Goal: Transaction & Acquisition: Download file/media

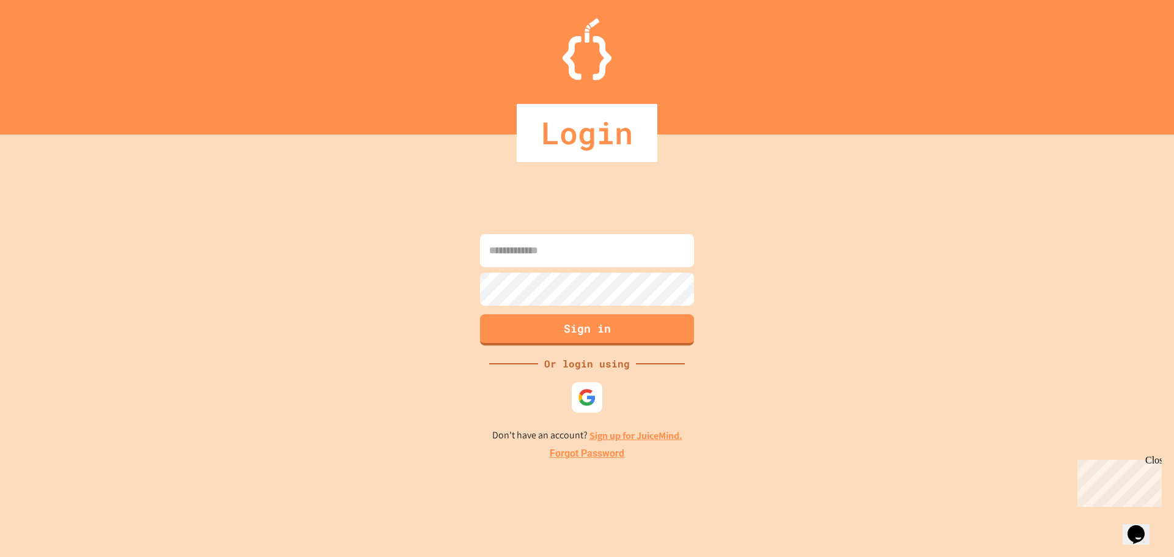
click at [593, 266] on input at bounding box center [587, 250] width 214 height 33
type input "**********"
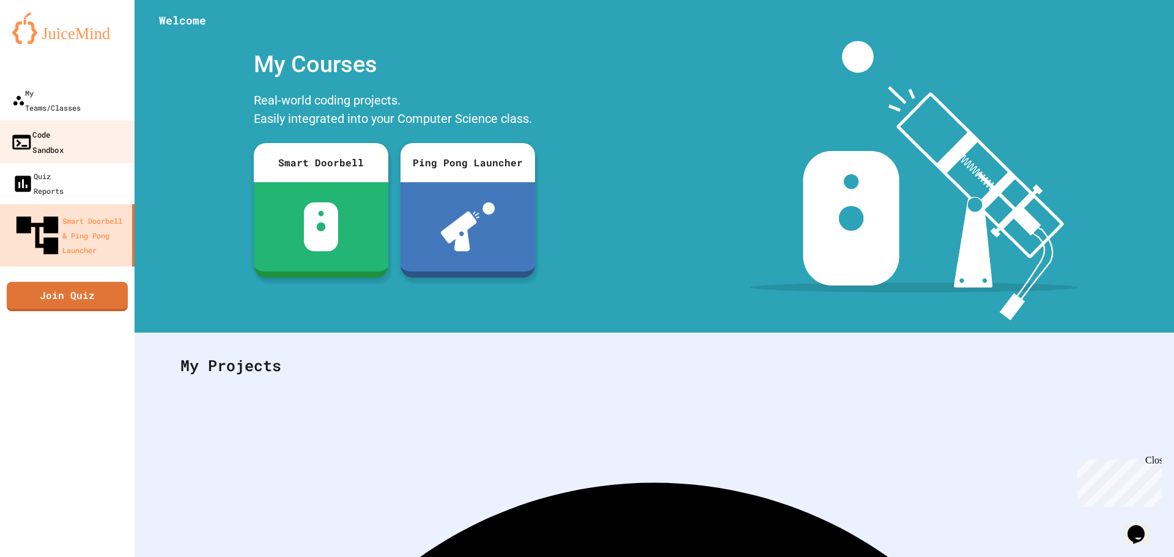
click at [50, 127] on div "Code Sandbox" at bounding box center [36, 142] width 53 height 30
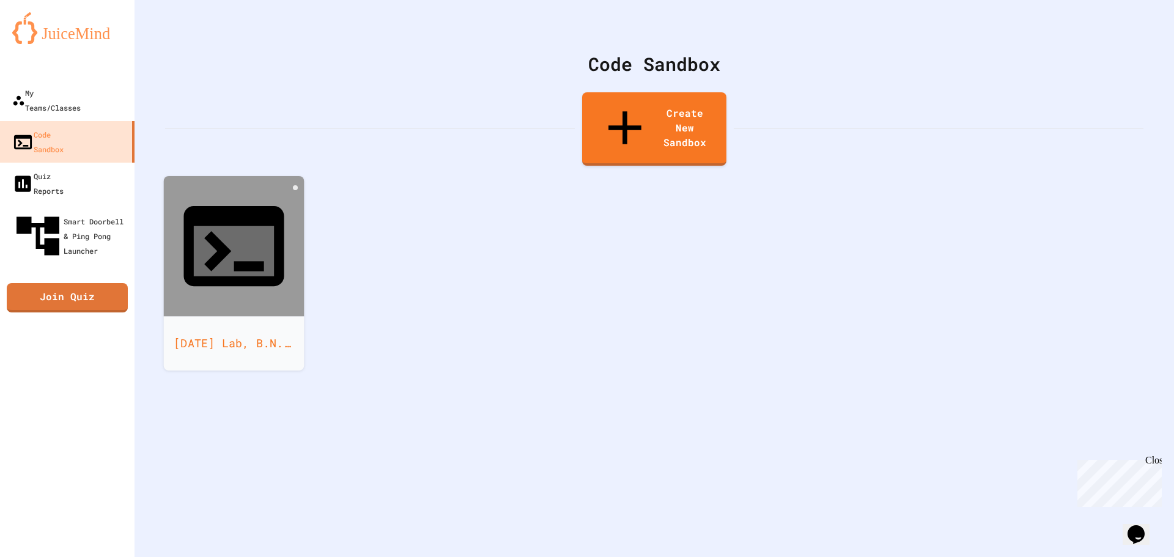
click at [267, 183] on div at bounding box center [234, 246] width 141 height 141
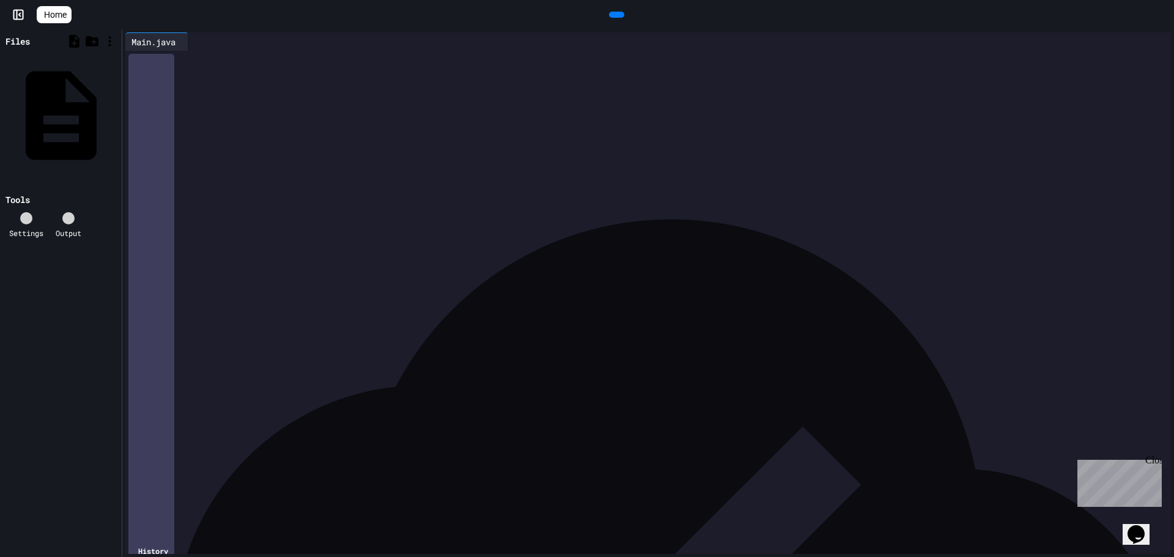
scroll to position [1056, 0]
click at [624, 18] on div at bounding box center [616, 15] width 15 height 6
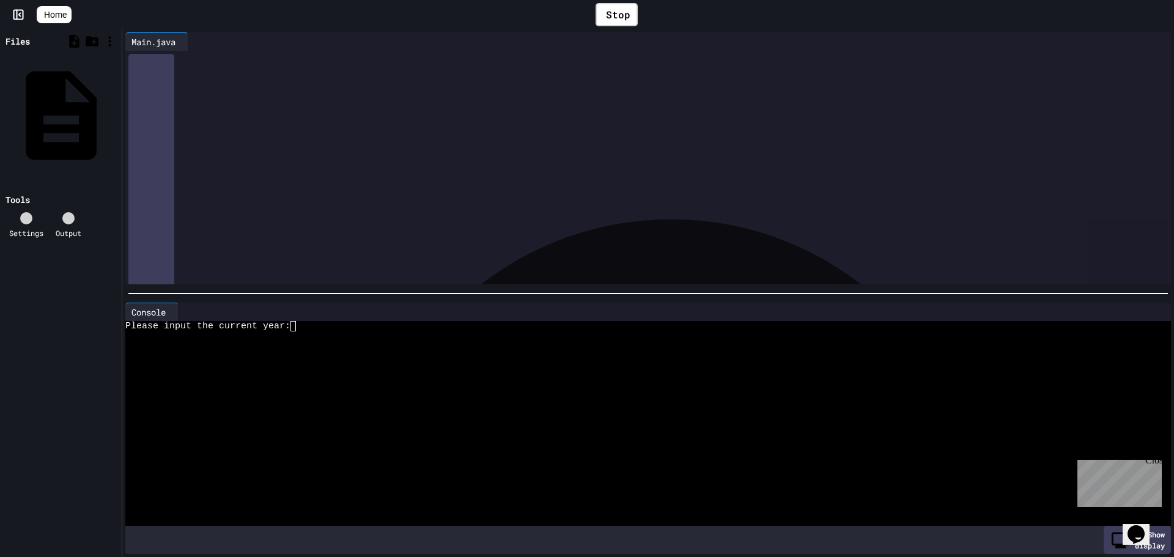
click at [496, 333] on div at bounding box center [636, 336] width 1023 height 10
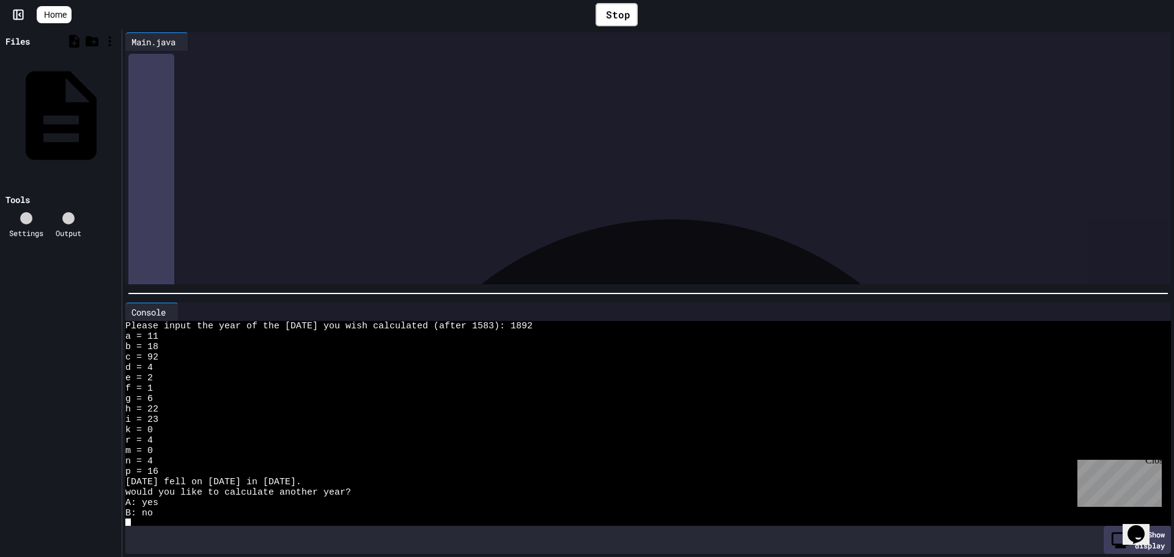
scroll to position [10, 0]
type textarea "*"
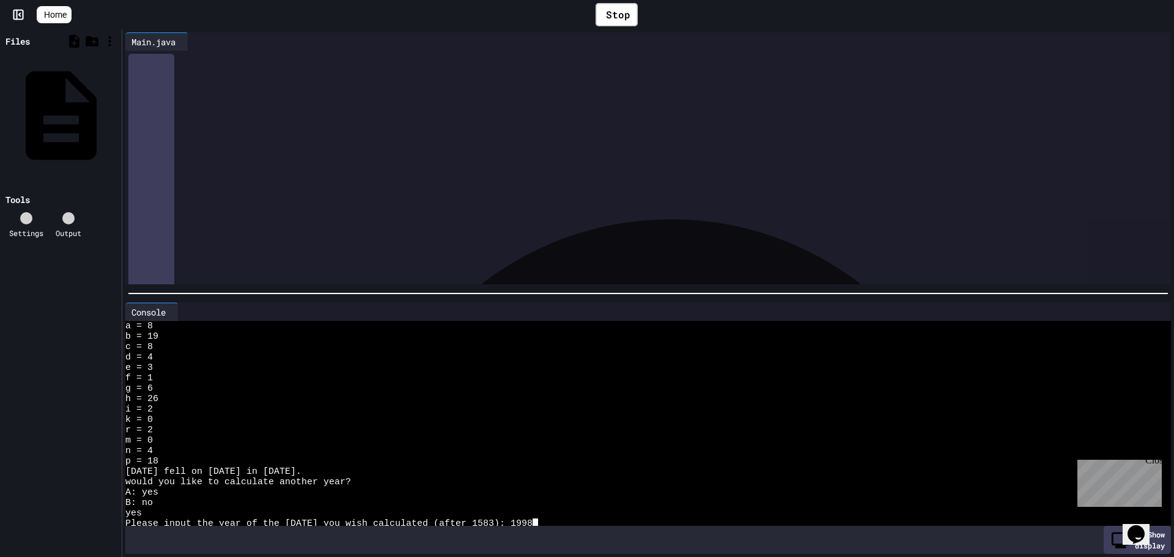
scroll to position [634, 0]
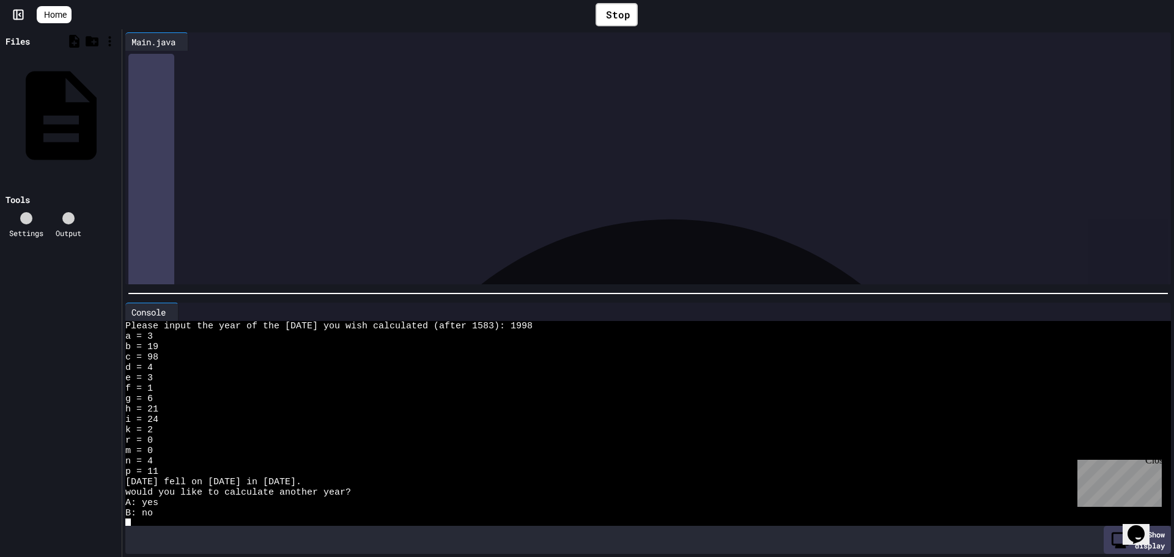
type textarea "*"
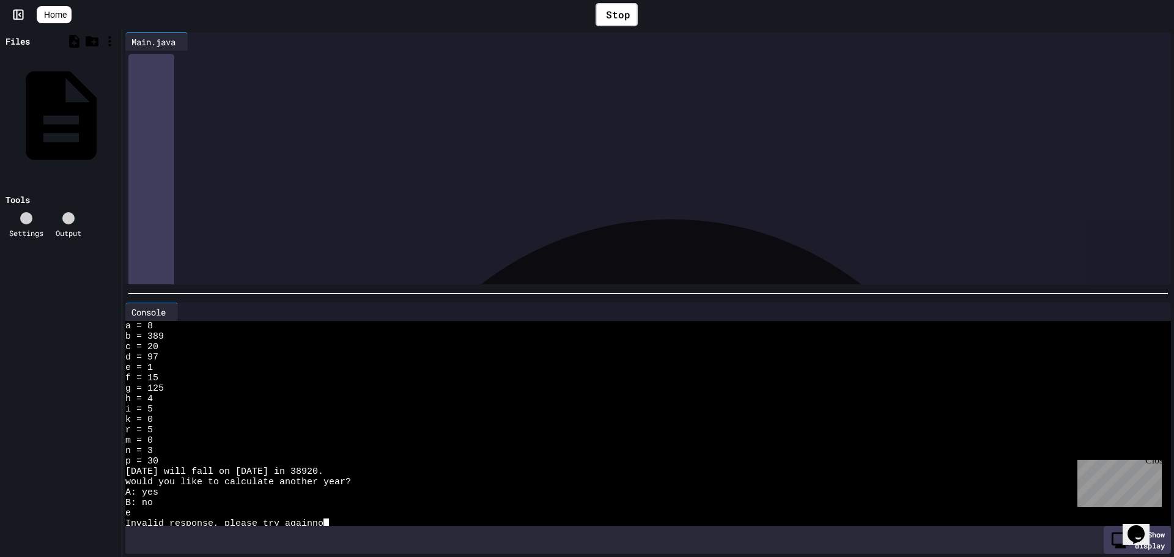
scroll to position [863, 0]
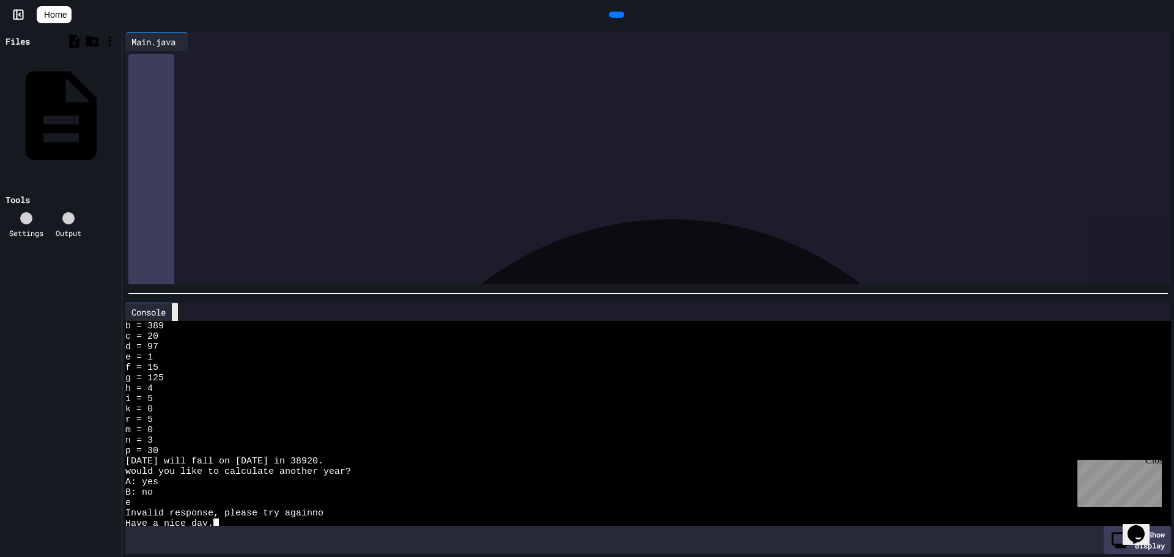
click at [175, 312] on icon at bounding box center [175, 312] width 0 height 0
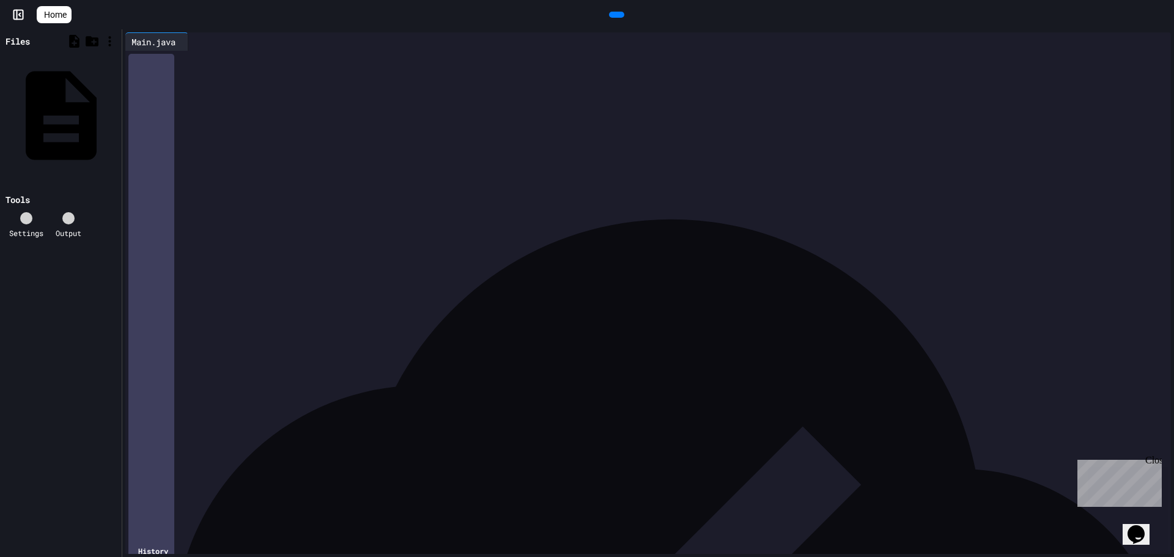
click at [495, 399] on div "**********" at bounding box center [648, 394] width 993 height 12
click at [359, 443] on span "**********" at bounding box center [303, 443] width 111 height 9
click at [243, 443] on span "*****" at bounding box center [235, 443] width 17 height 9
click at [276, 446] on div "**********" at bounding box center [648, 444] width 993 height 12
click at [624, 17] on div at bounding box center [616, 15] width 15 height 6
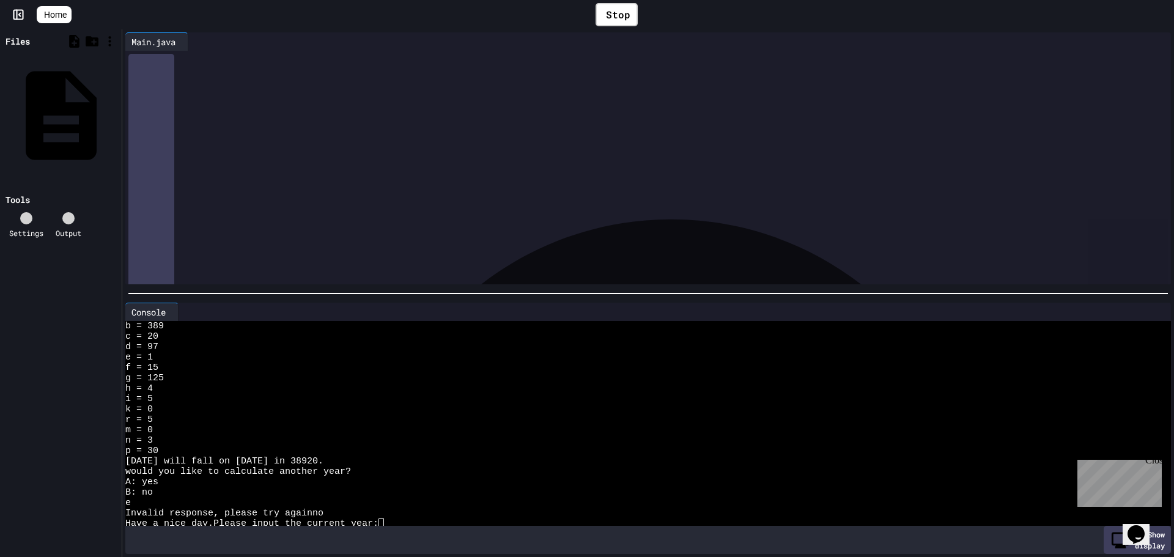
click at [447, 518] on div "Have a nice day.Please input the current year:" at bounding box center [636, 523] width 1023 height 10
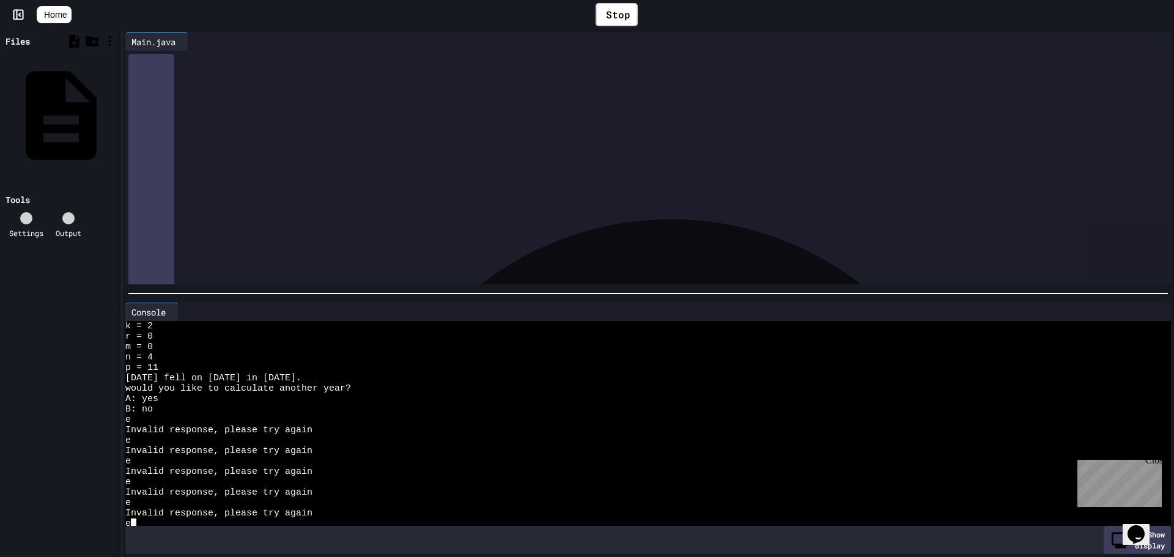
scroll to position [1195, 0]
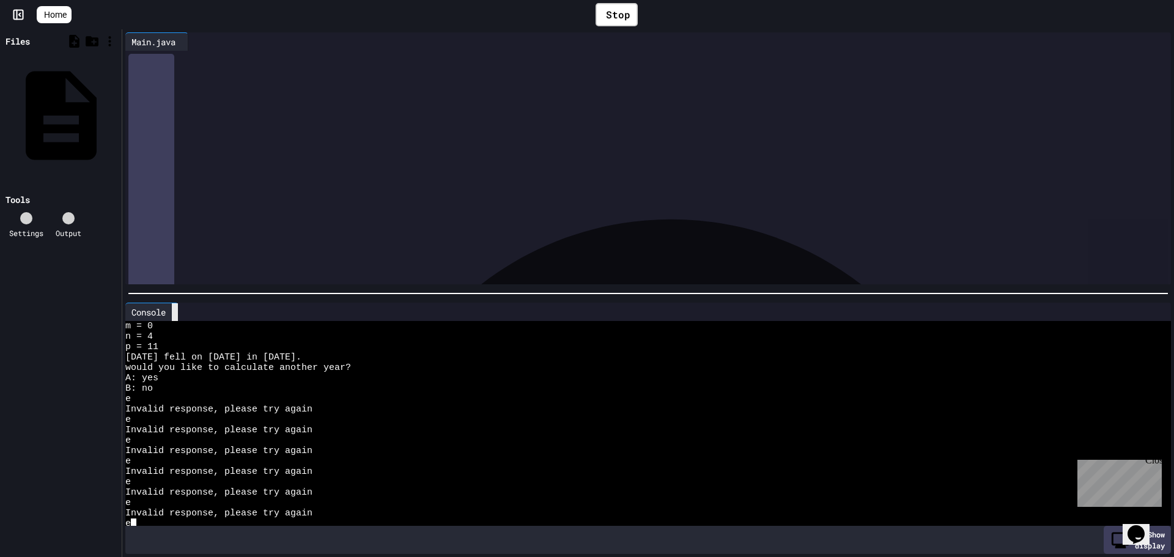
click at [175, 312] on icon at bounding box center [175, 312] width 0 height 0
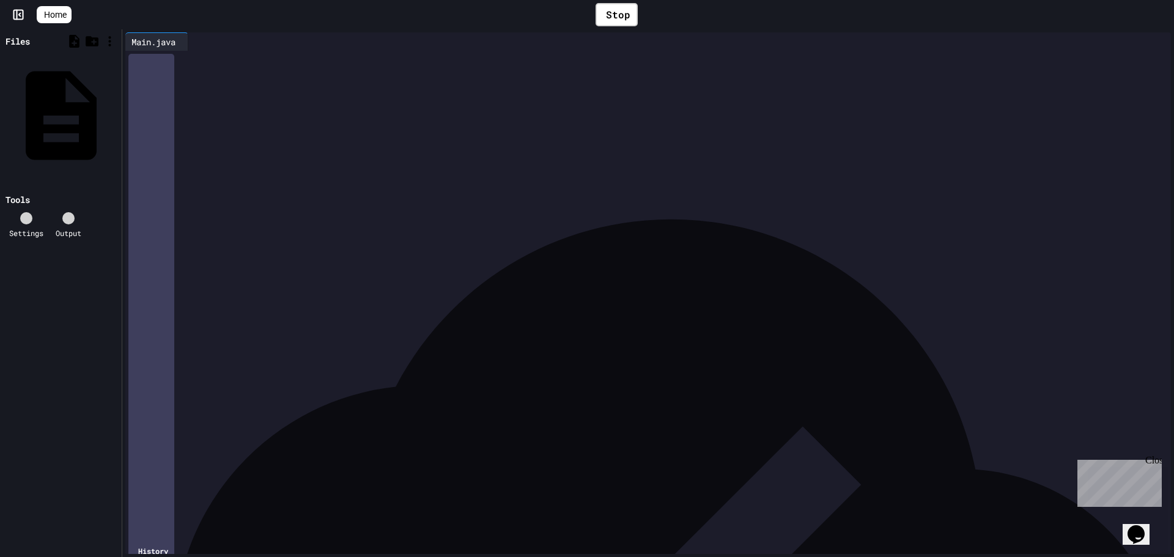
scroll to position [1056, 0]
click at [281, 462] on div "*" at bounding box center [648, 468] width 993 height 12
click at [532, 438] on div "**********" at bounding box center [648, 444] width 993 height 12
click at [448, 453] on div "*" at bounding box center [648, 456] width 993 height 12
click at [317, 259] on div "**********" at bounding box center [648, 258] width 993 height 12
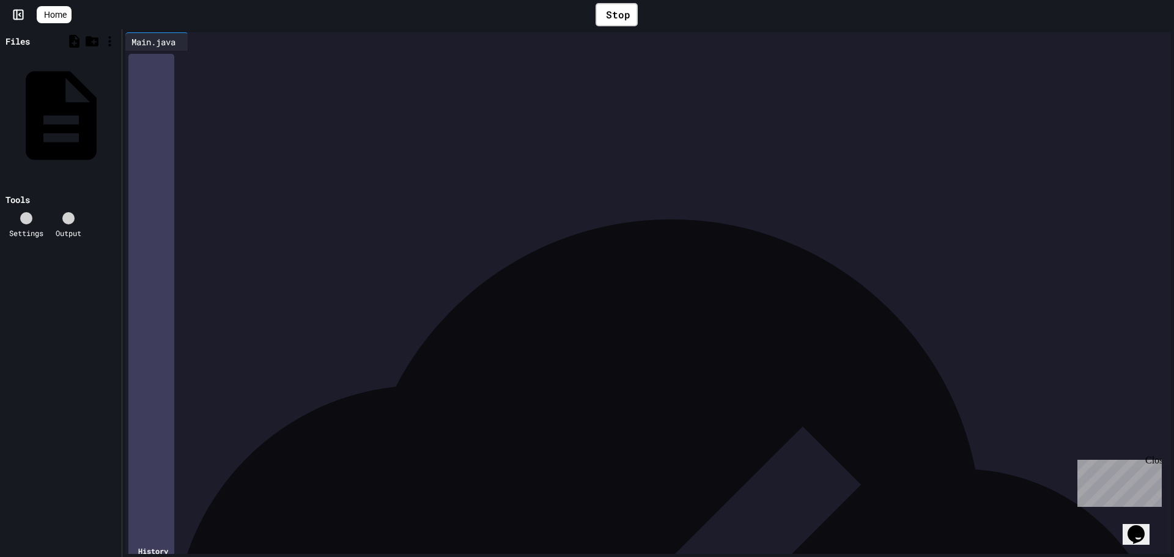
drag, startPoint x: 276, startPoint y: 297, endPoint x: 163, endPoint y: 269, distance: 115.9
click at [625, 14] on div "Stop" at bounding box center [616, 14] width 42 height 23
click at [624, 14] on div at bounding box center [616, 15] width 15 height 6
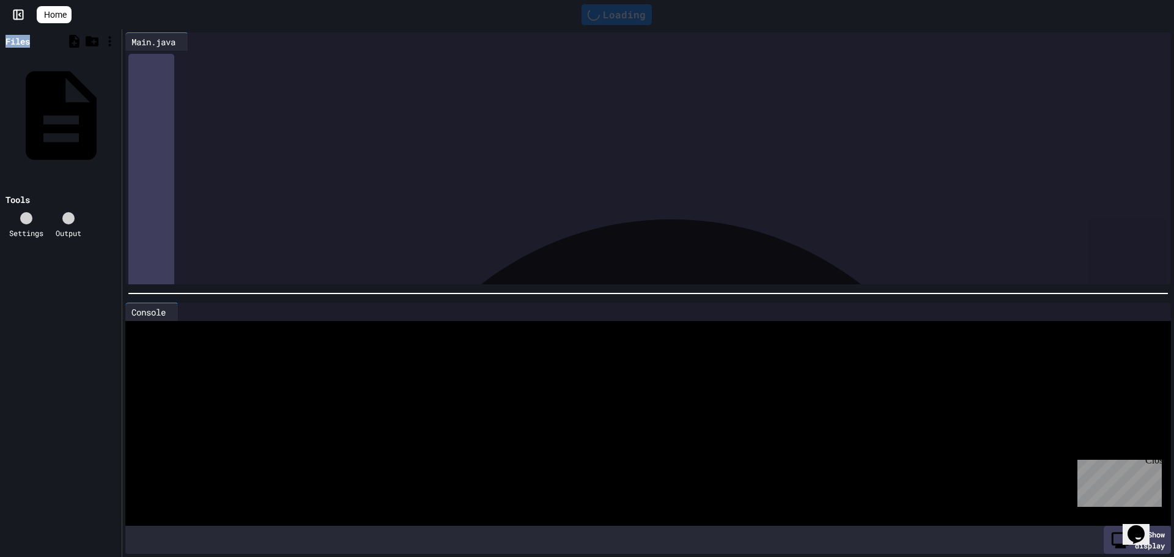
scroll to position [135, 0]
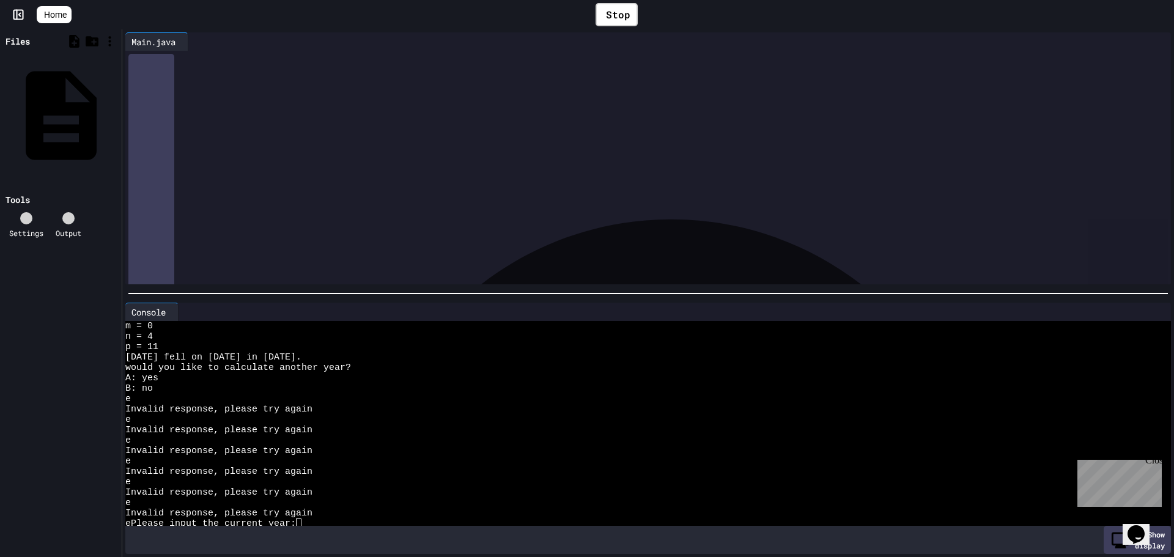
click at [418, 405] on div "Invalid response, please try again" at bounding box center [636, 409] width 1023 height 10
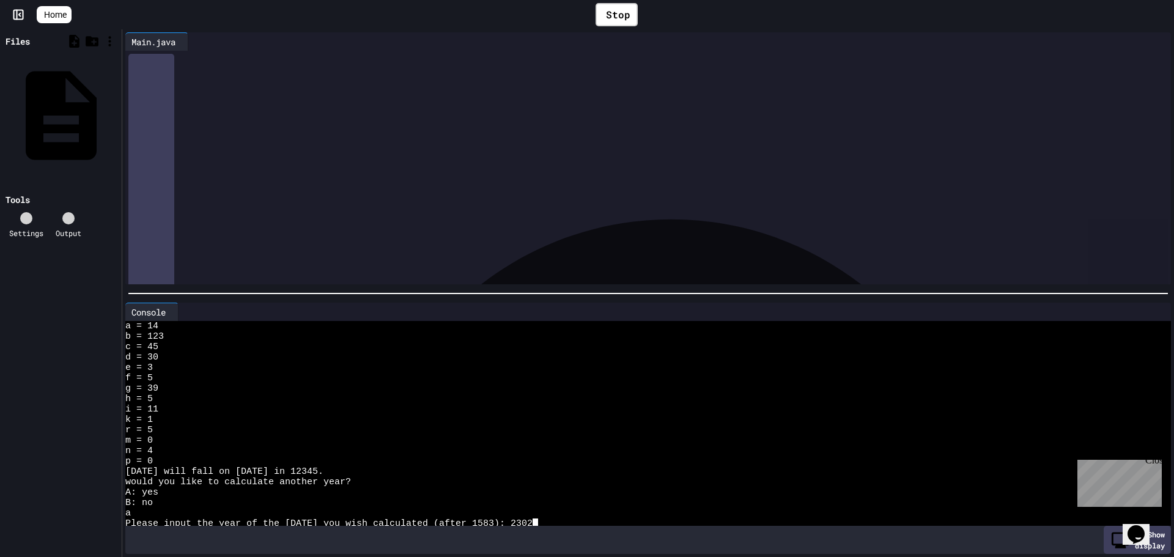
scroll to position [572, 0]
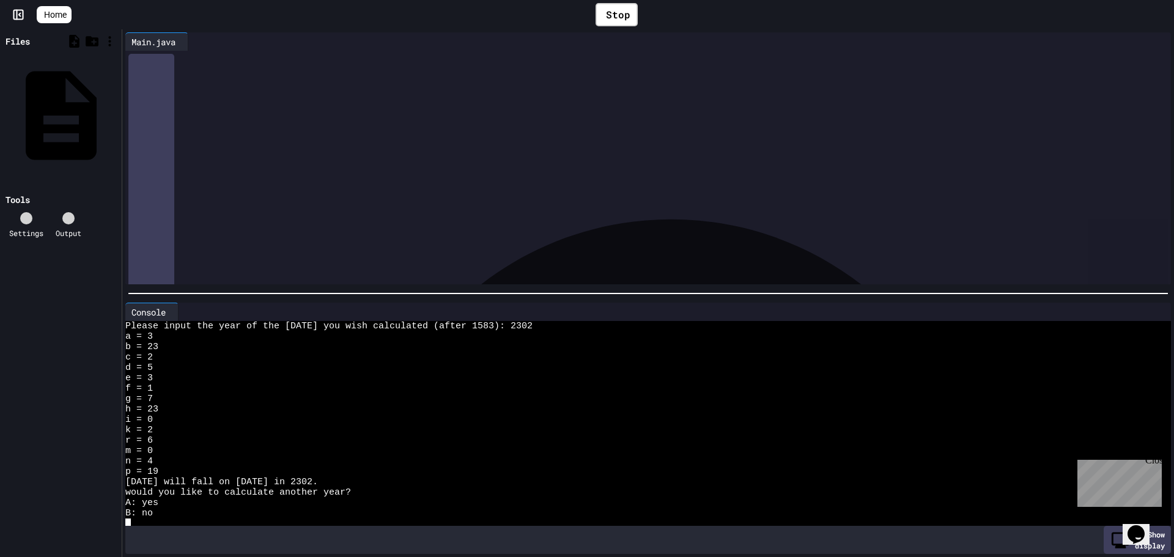
type textarea "*"
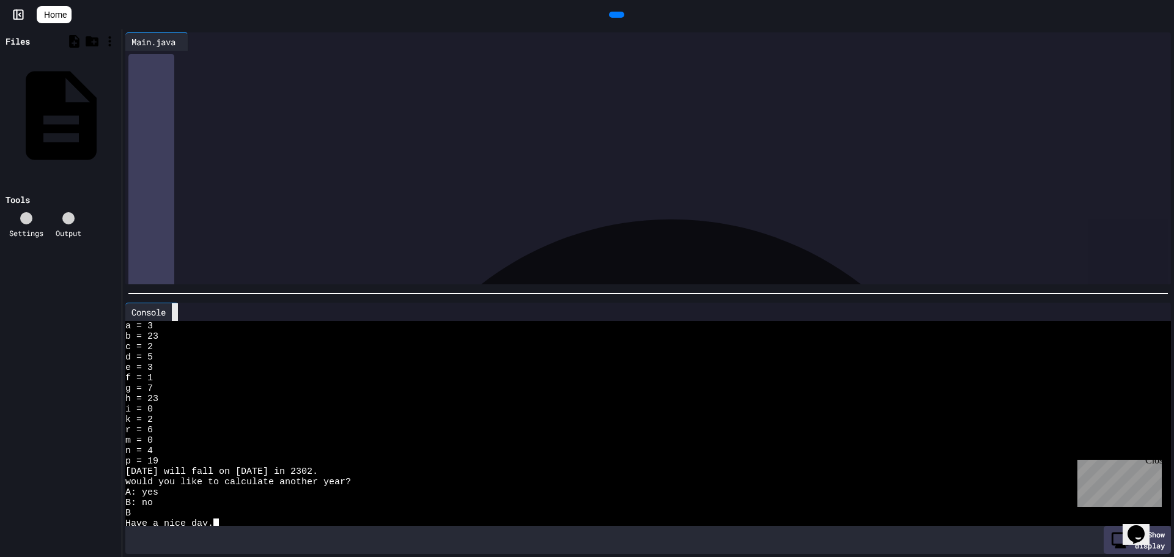
click at [175, 310] on div at bounding box center [175, 312] width 6 height 18
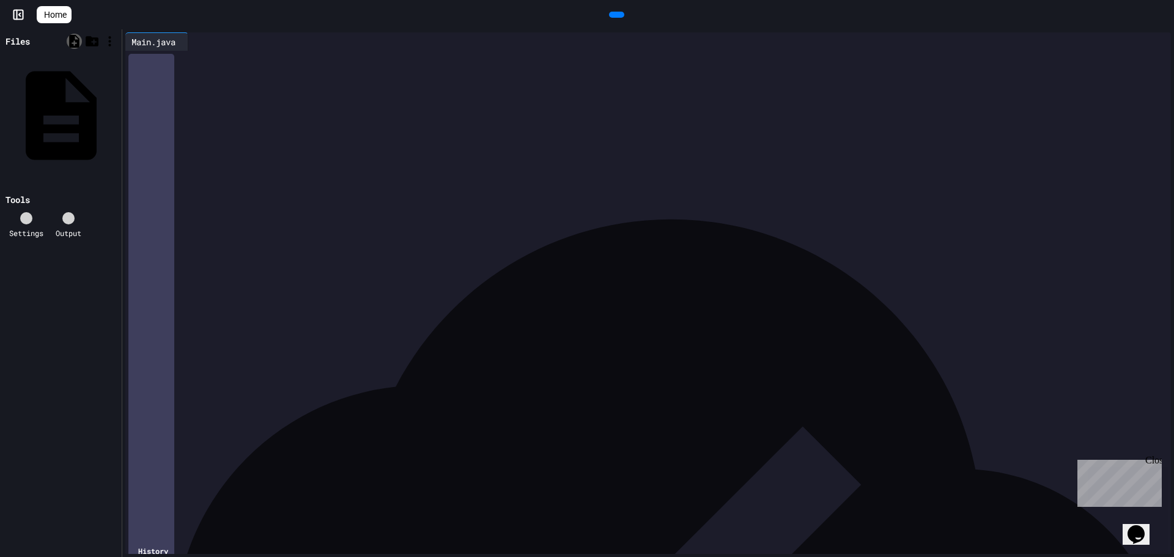
click at [70, 37] on icon at bounding box center [74, 41] width 15 height 15
click at [541, 106] on div "*** * ** * ***** **" at bounding box center [648, 112] width 993 height 12
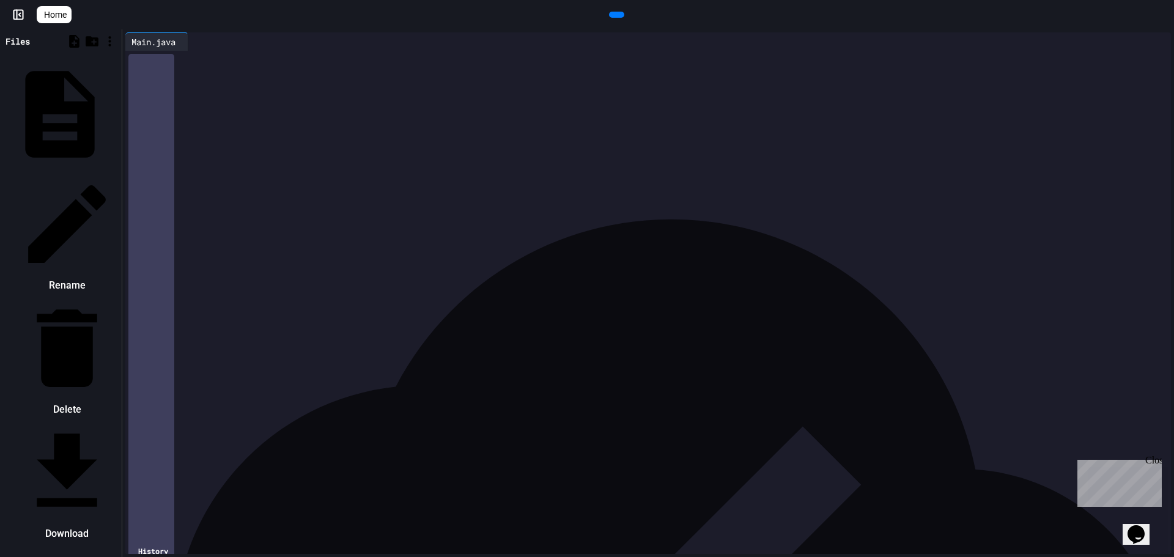
click at [75, 421] on li "Download" at bounding box center [66, 482] width 103 height 123
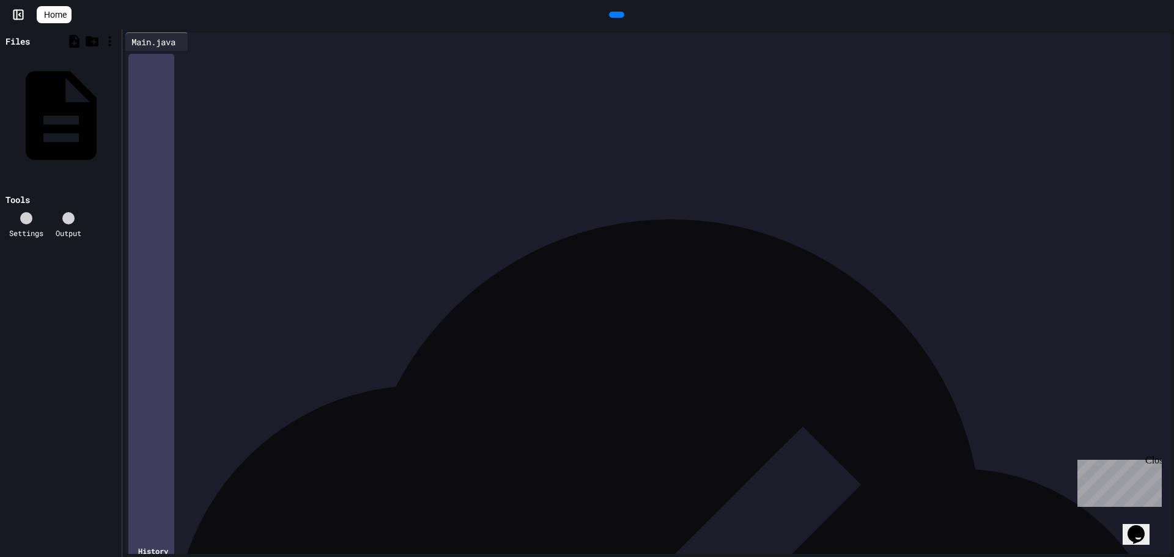
click at [14, 17] on rect at bounding box center [18, 14] width 9 height 9
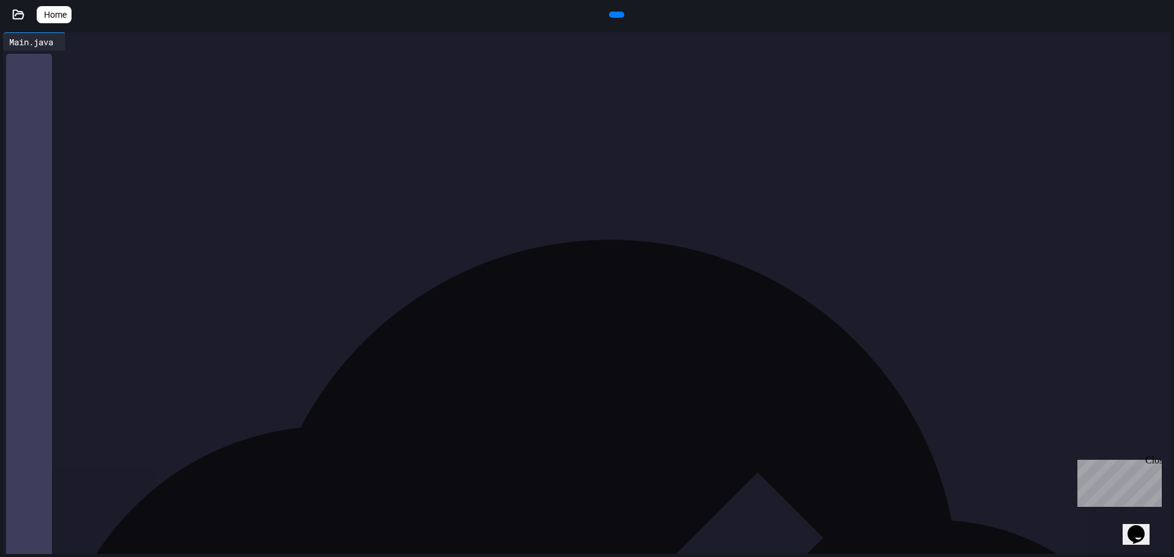
click at [13, 17] on icon at bounding box center [18, 14] width 10 height 9
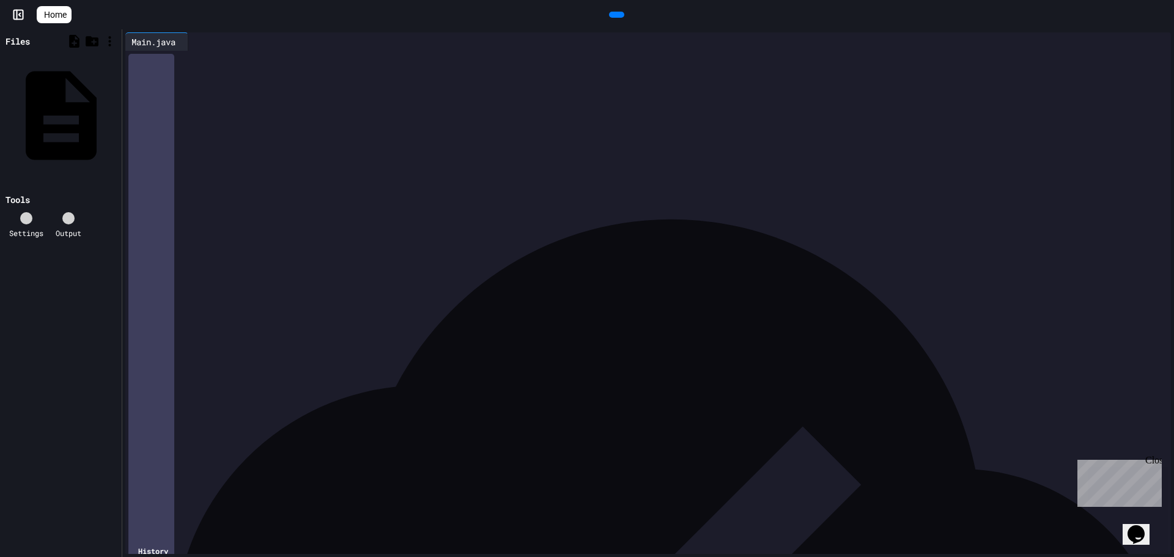
click at [46, 17] on icon at bounding box center [49, 22] width 12 height 10
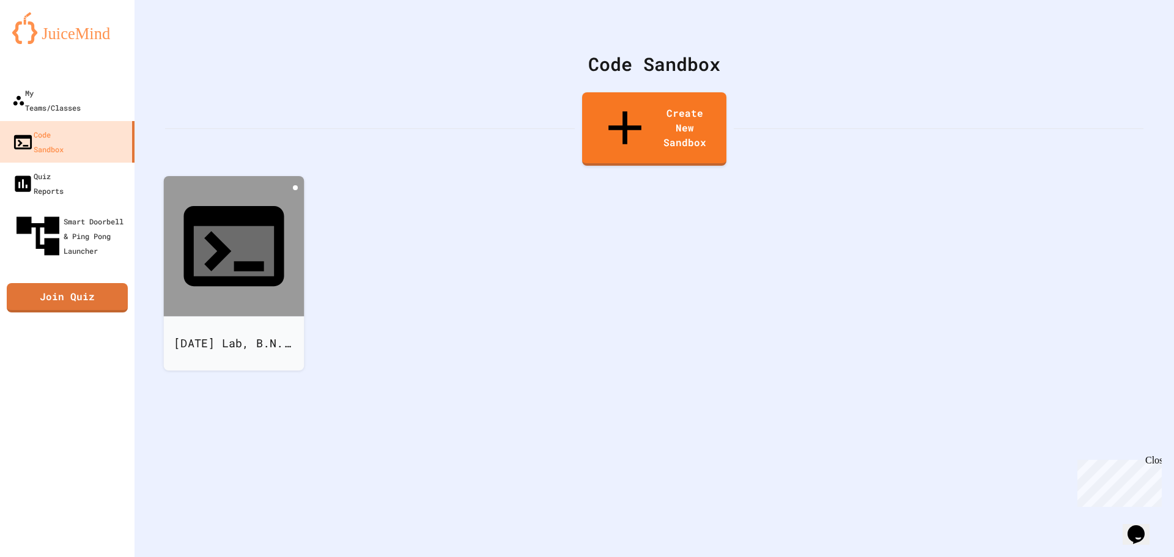
click at [295, 188] on icon at bounding box center [295, 188] width 0 height 0
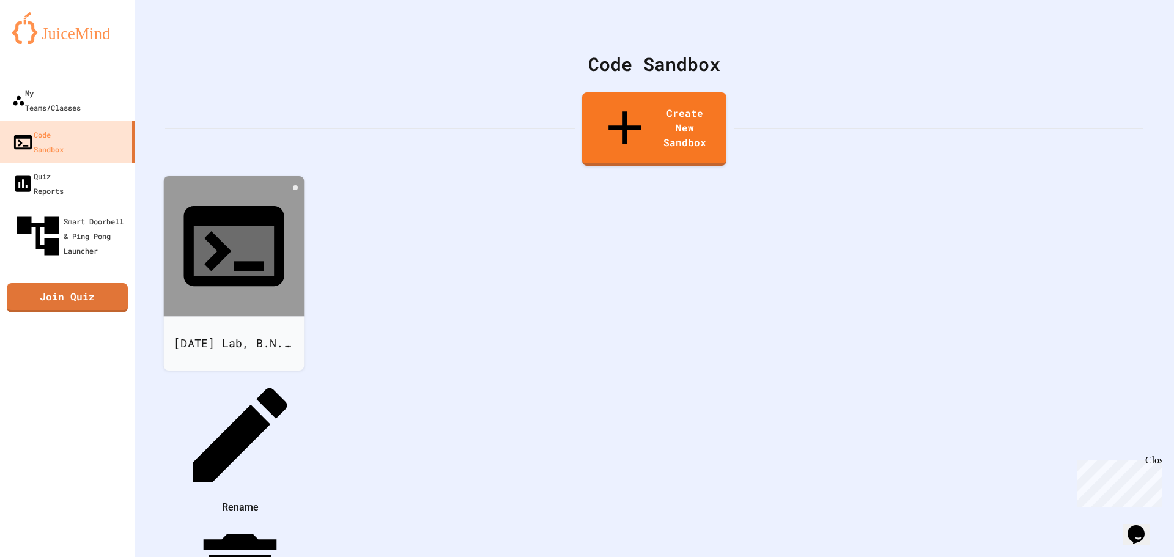
click at [263, 372] on div at bounding box center [234, 372] width 138 height 0
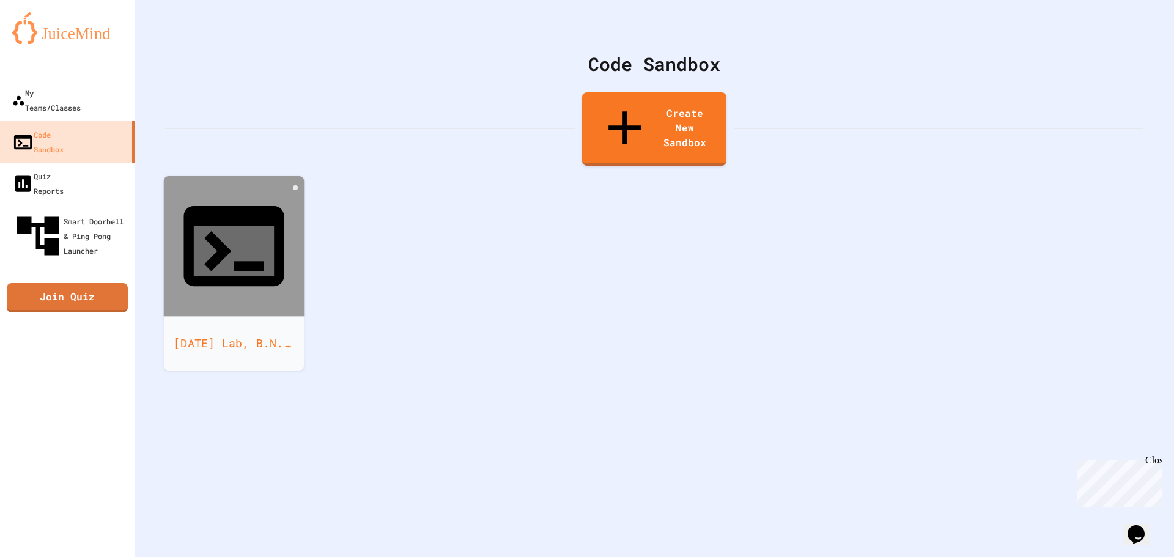
click at [285, 316] on div "[DATE] Lab, B.N.S." at bounding box center [234, 343] width 141 height 54
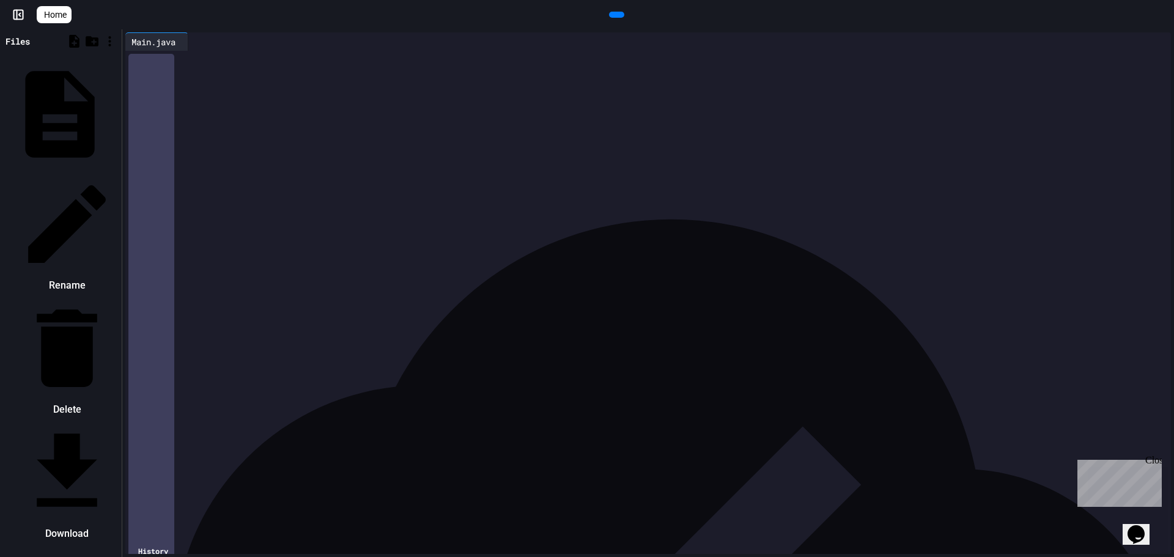
click at [73, 421] on li "Download" at bounding box center [66, 482] width 103 height 123
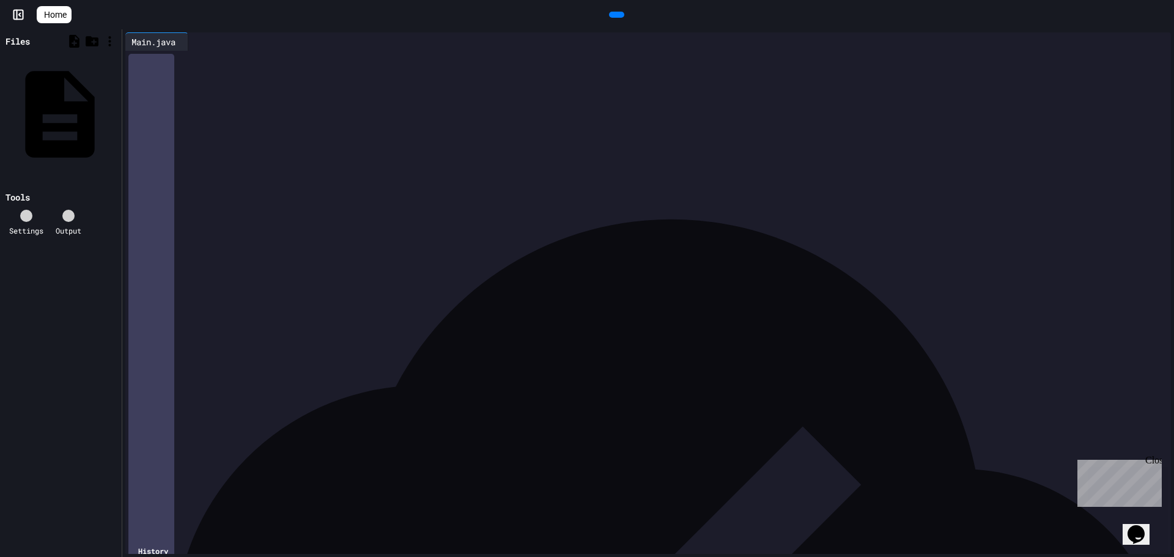
click at [115, 108] on div "Main.java" at bounding box center [115, 114] width 0 height 12
click at [116, 114] on icon at bounding box center [116, 114] width 0 height 0
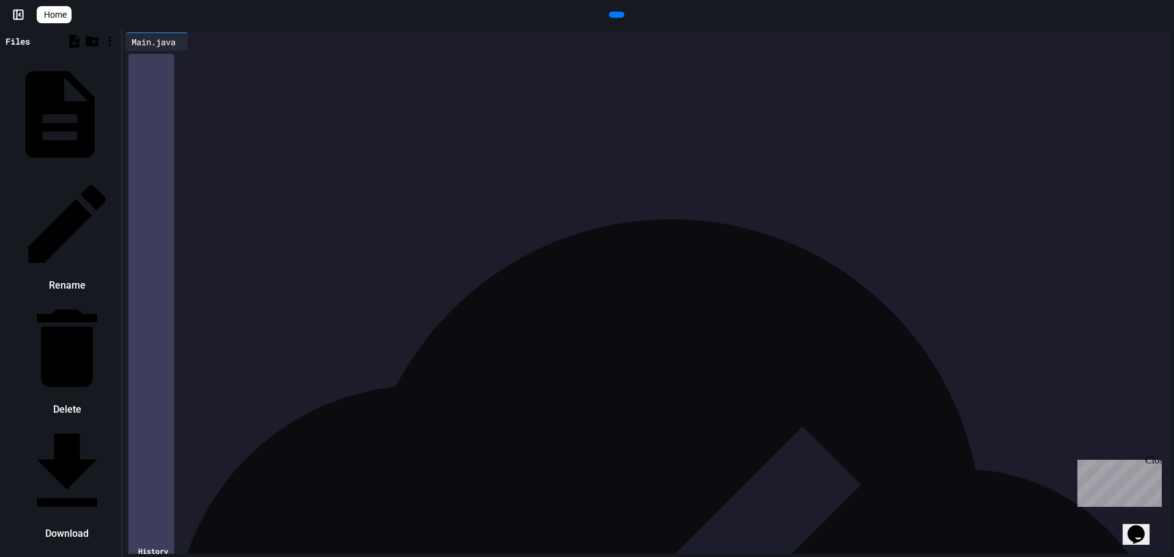
click at [119, 172] on div at bounding box center [66, 223] width 103 height 103
